Goal: Understand site structure: Understand site structure

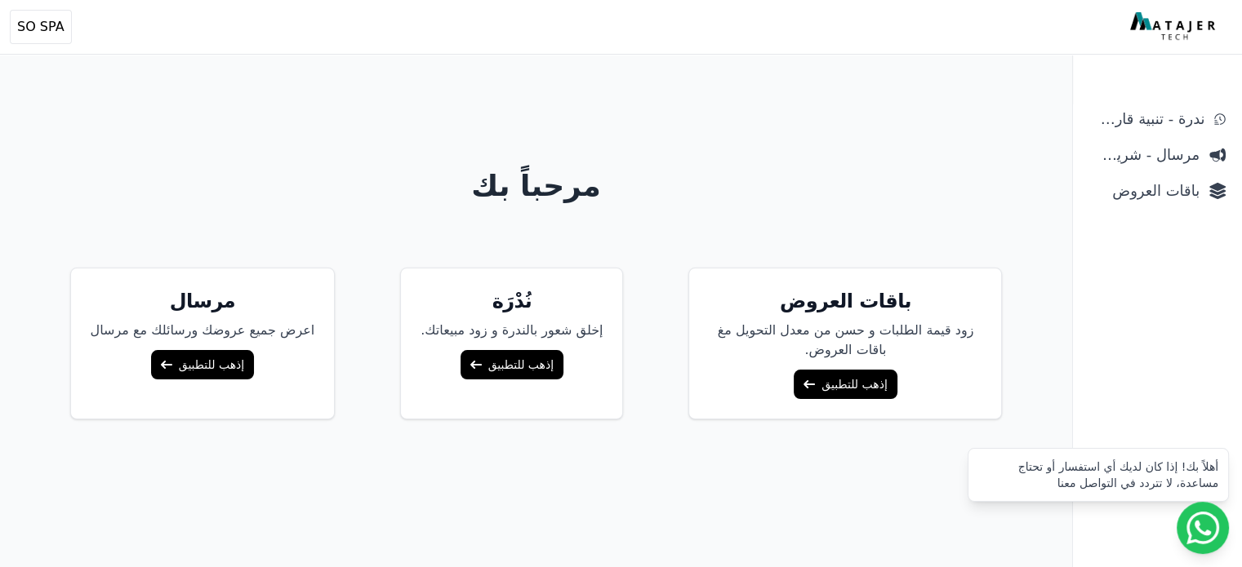
drag, startPoint x: 0, startPoint y: 0, endPoint x: 848, endPoint y: 393, distance: 934.7
click at [848, 393] on link "إذهب للتطبيق" at bounding box center [845, 384] width 103 height 29
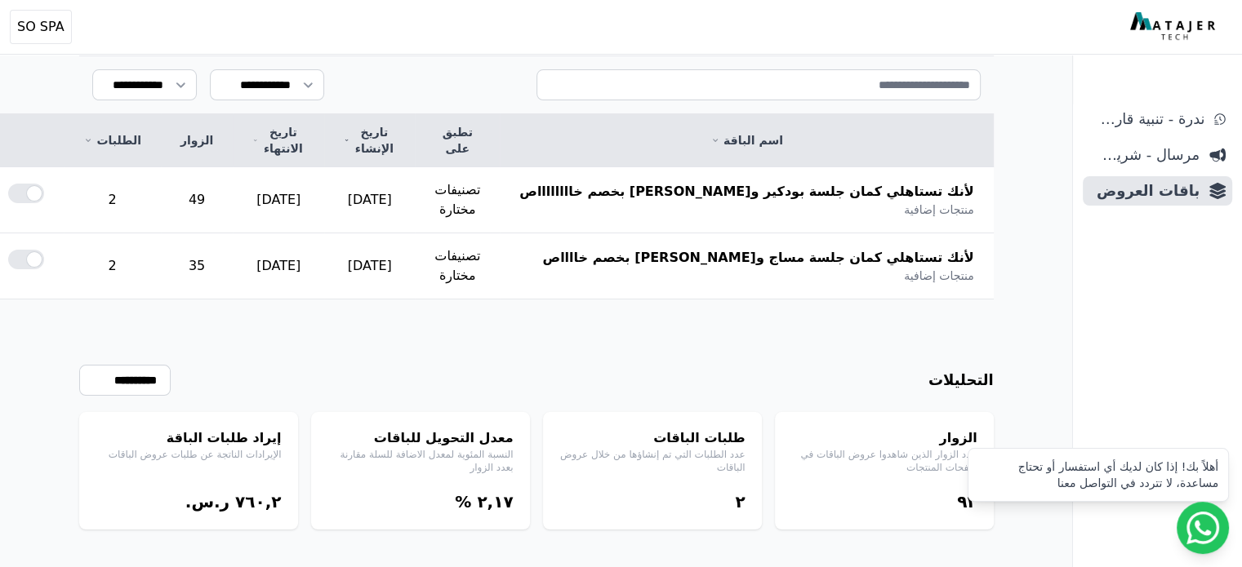
scroll to position [212, 0]
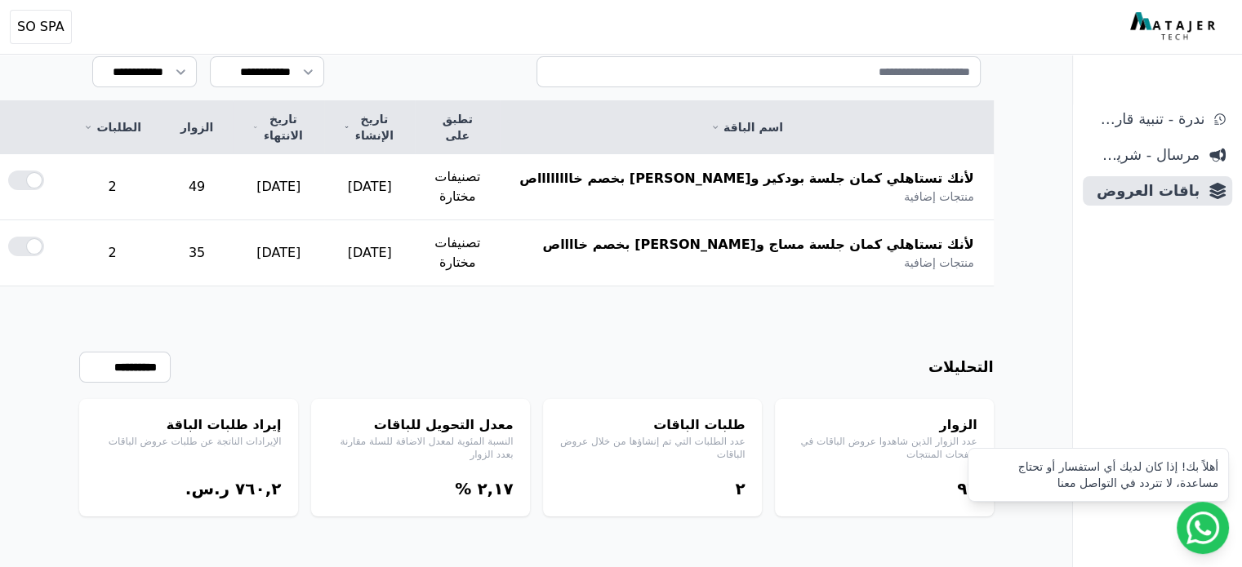
click at [434, 441] on p "النسبة المئوية لمعدل الاضافة للسلة مقارنة بعدد الزوار" at bounding box center [420, 448] width 186 height 26
